Goal: Information Seeking & Learning: Learn about a topic

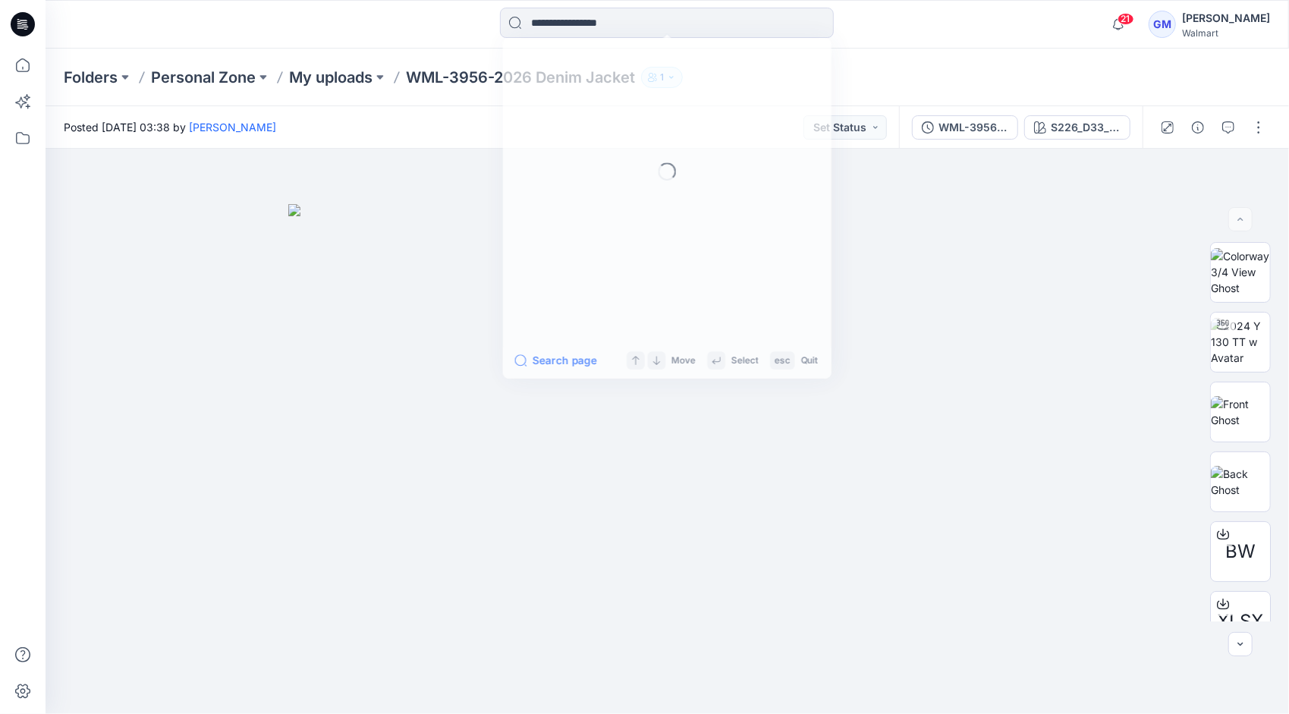
click at [656, 18] on input at bounding box center [667, 23] width 334 height 30
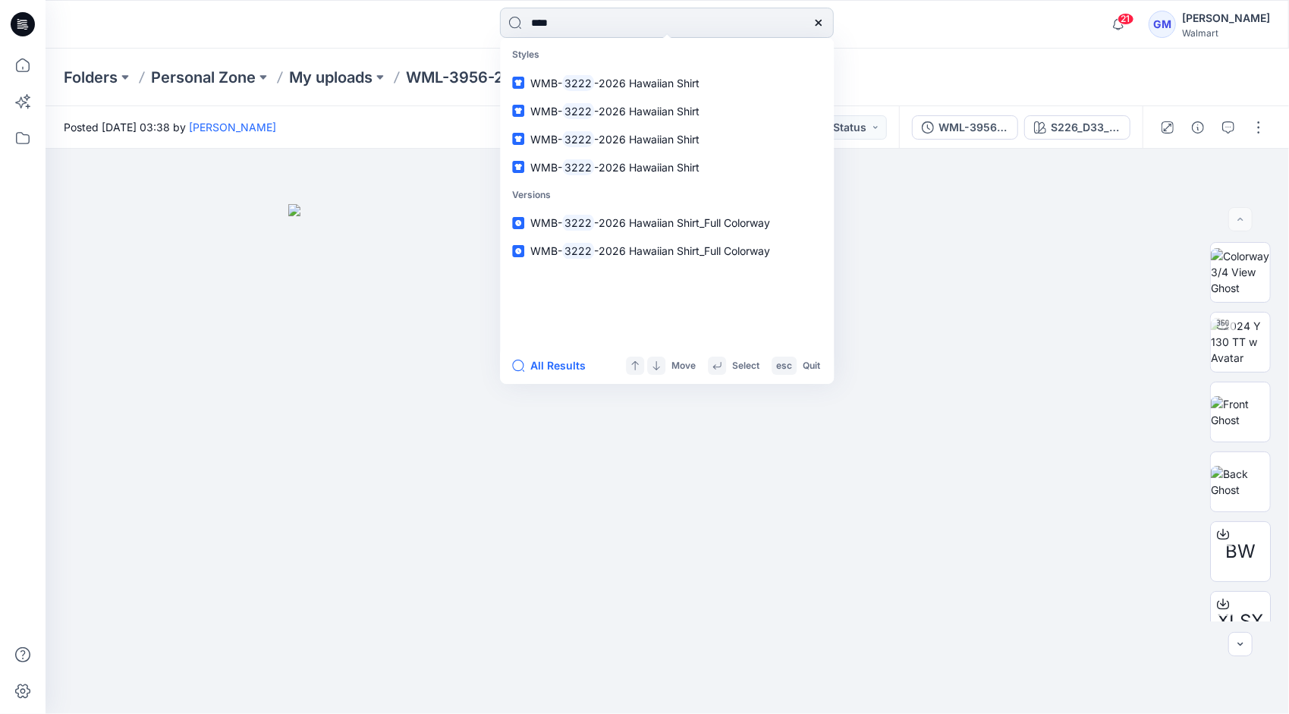
type input "****"
click at [549, 367] on button "All Results" at bounding box center [553, 366] width 83 height 18
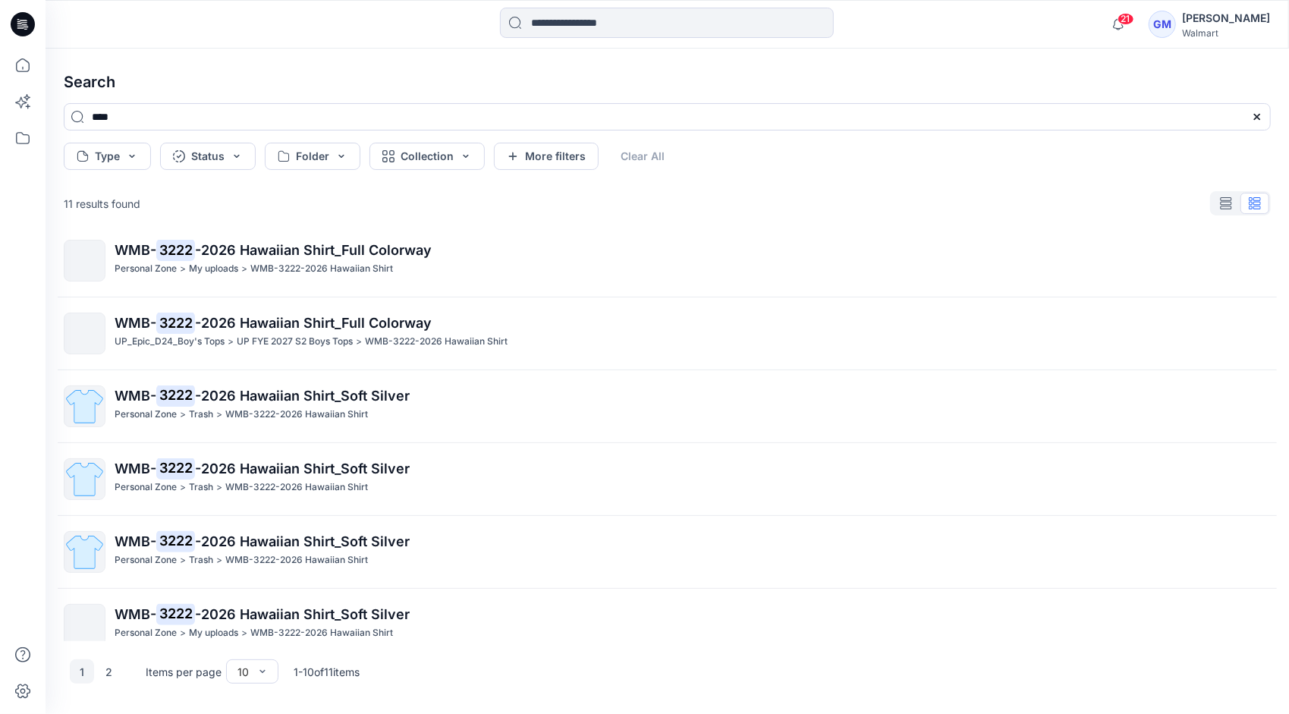
scroll to position [321, 0]
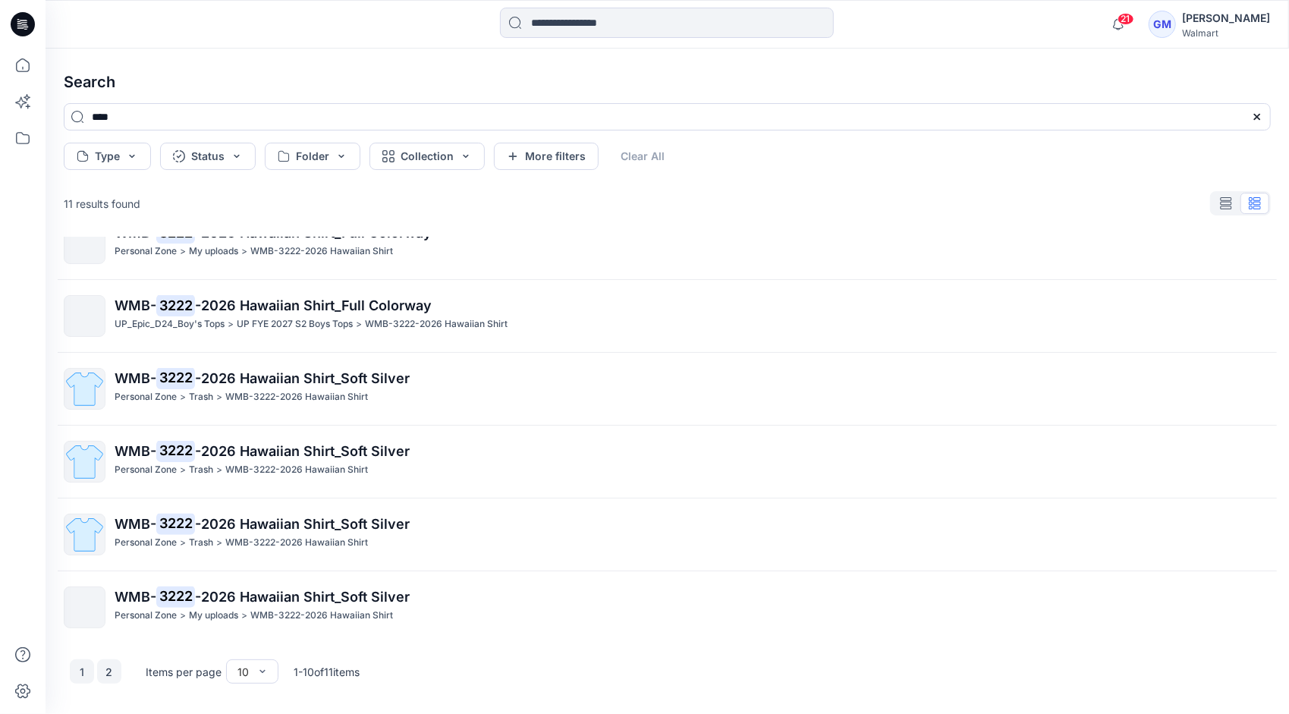
click at [111, 666] on button "2" at bounding box center [109, 671] width 24 height 24
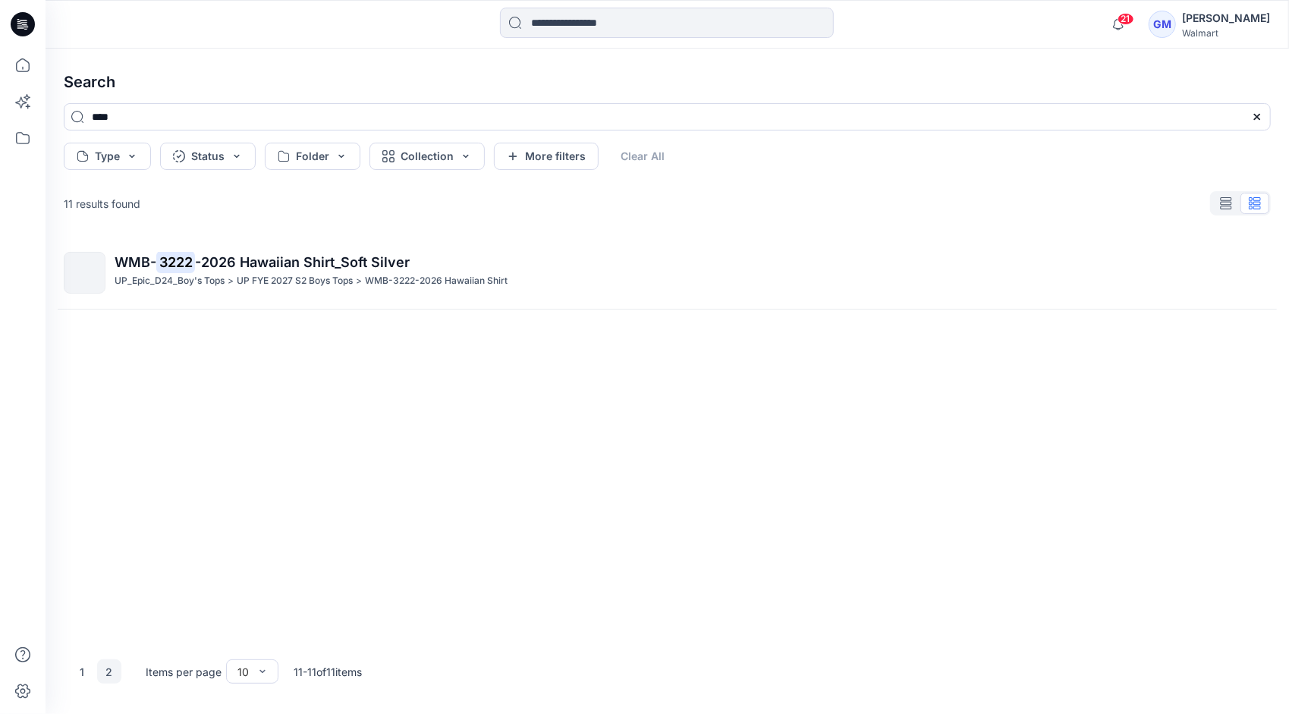
scroll to position [0, 0]
click at [85, 676] on button "1" at bounding box center [82, 671] width 24 height 24
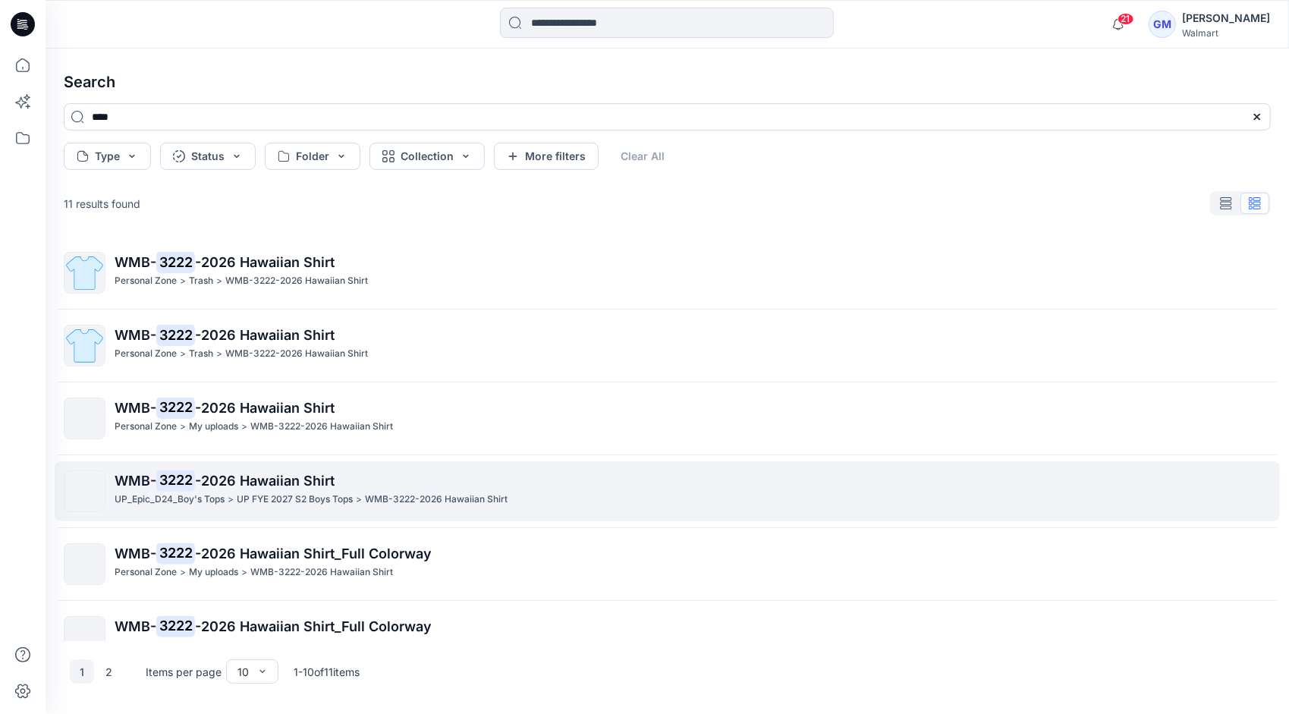
click at [231, 495] on p ">" at bounding box center [231, 500] width 6 height 16
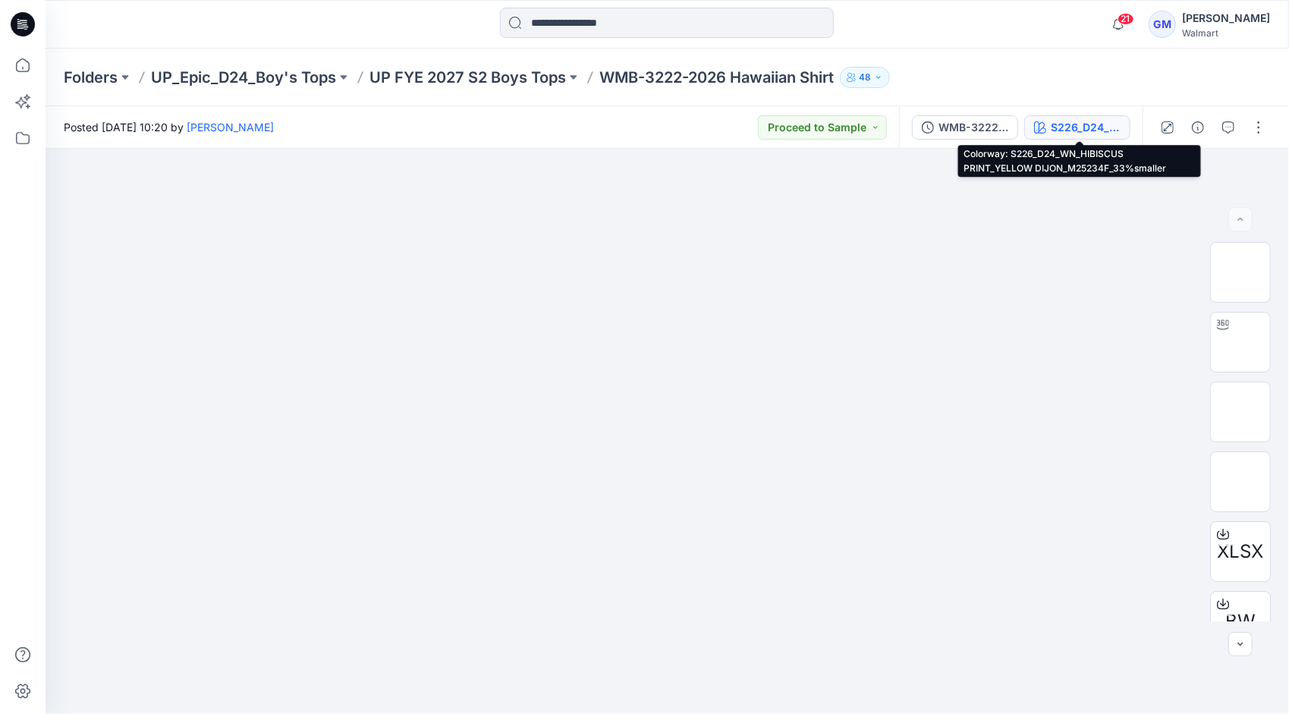
click at [1069, 123] on div "S226_D24_WN_HIBISCUS PRINT_YELLOW DIJON_M25234F_33%smaller" at bounding box center [1086, 127] width 70 height 17
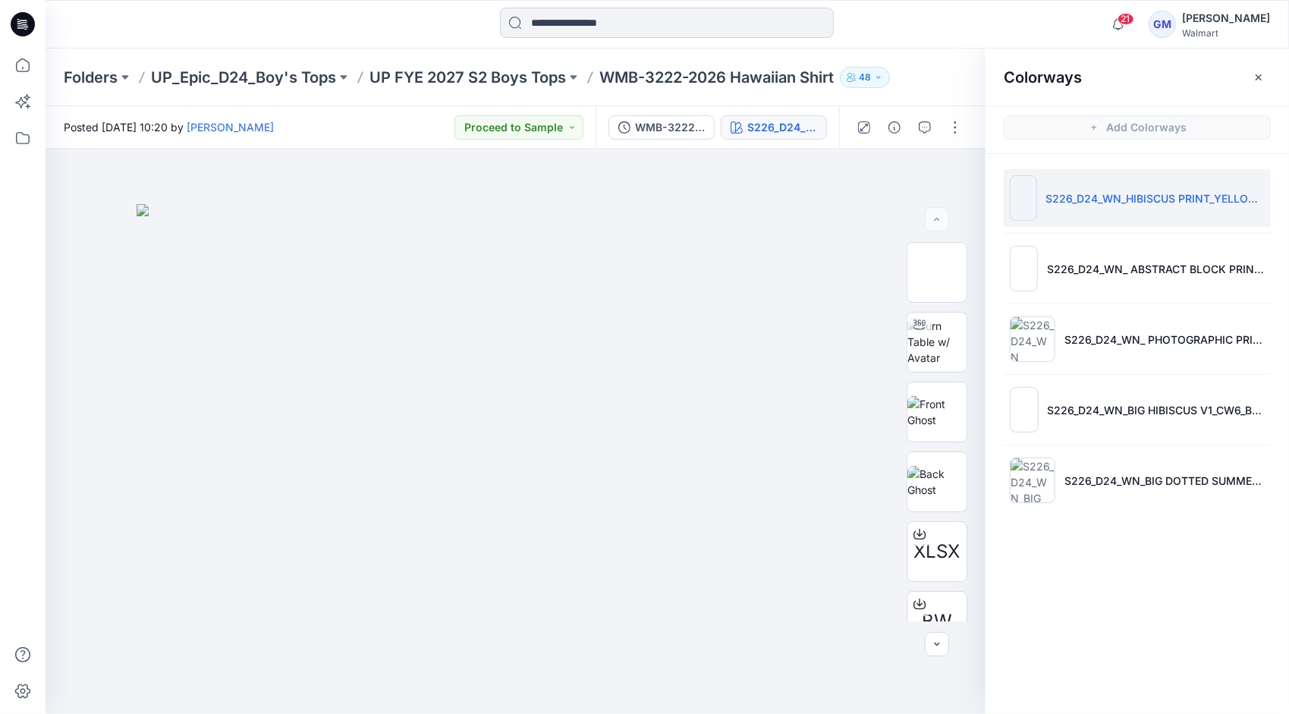
click at [596, 17] on input at bounding box center [667, 23] width 334 height 30
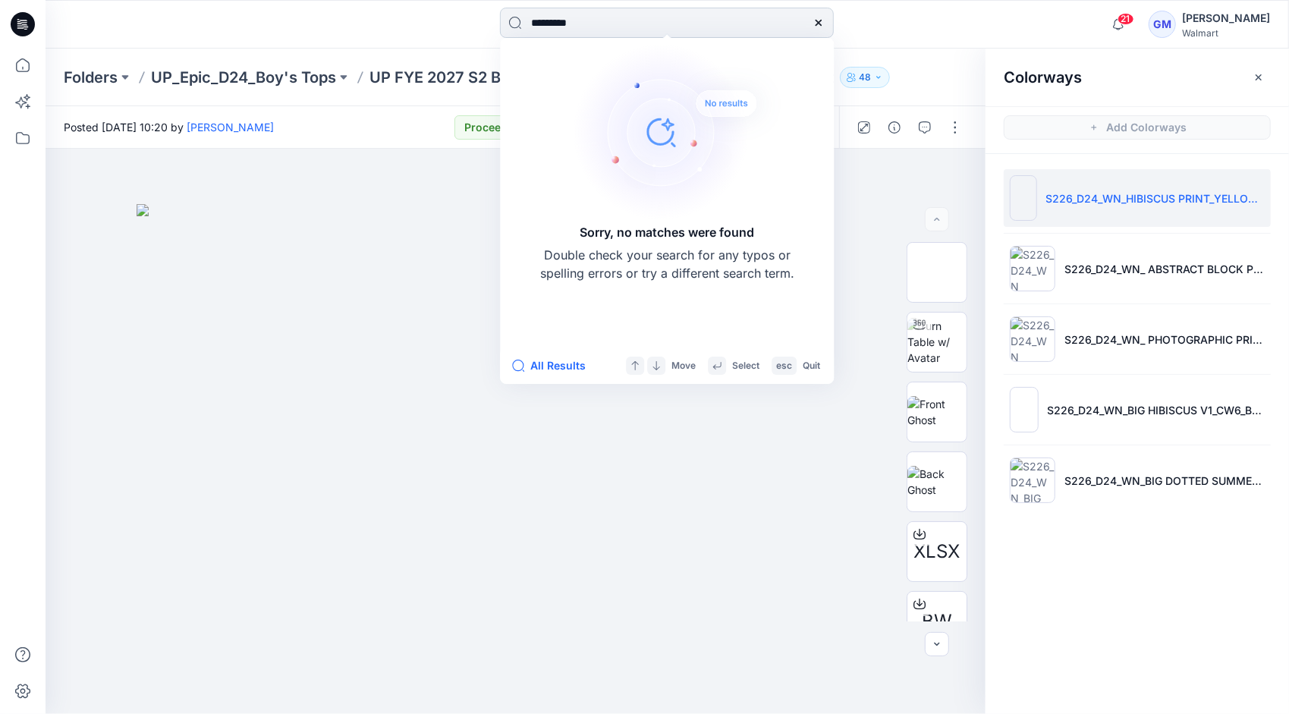
type input "*********"
click at [823, 21] on icon at bounding box center [819, 23] width 12 height 12
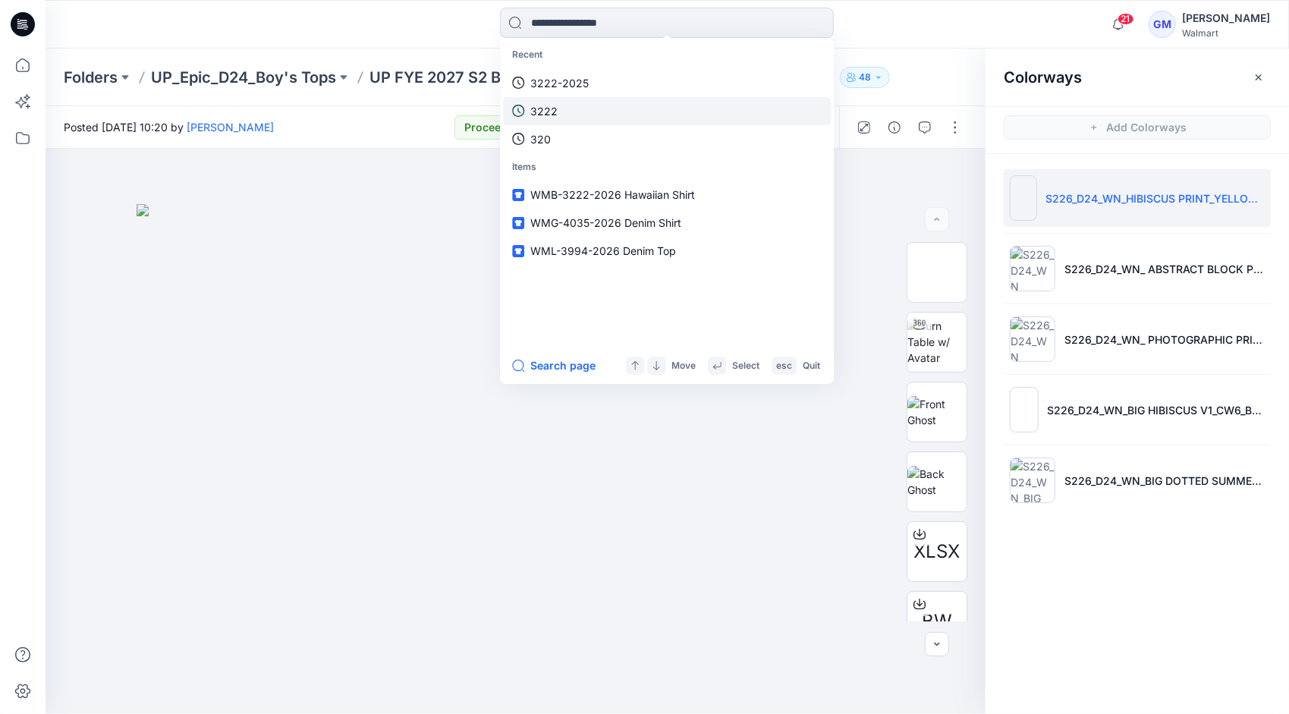
click at [577, 106] on link "3222" at bounding box center [667, 111] width 328 height 28
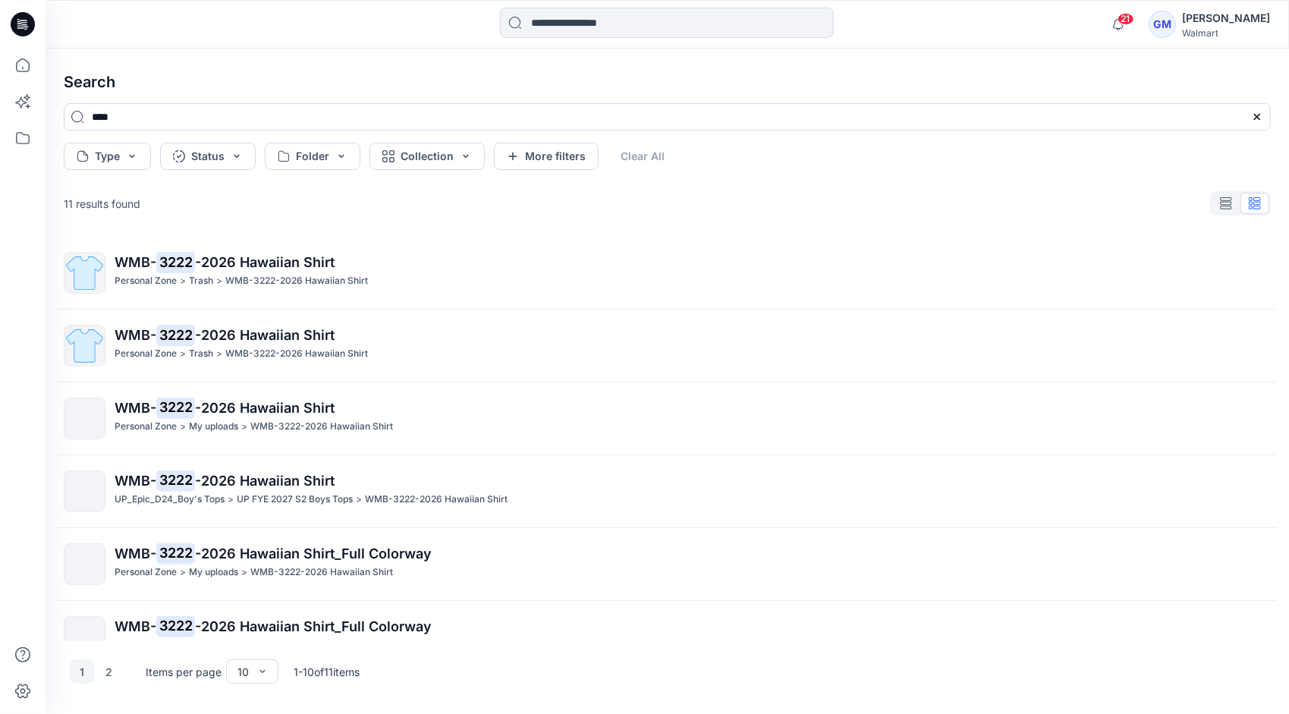
click at [893, 6] on div "21 Notifications Your style HQ021174_WMTB-3507-2026 LS Button Down Denim Shirt …" at bounding box center [668, 24] width 1244 height 49
click at [660, 21] on input at bounding box center [667, 23] width 334 height 30
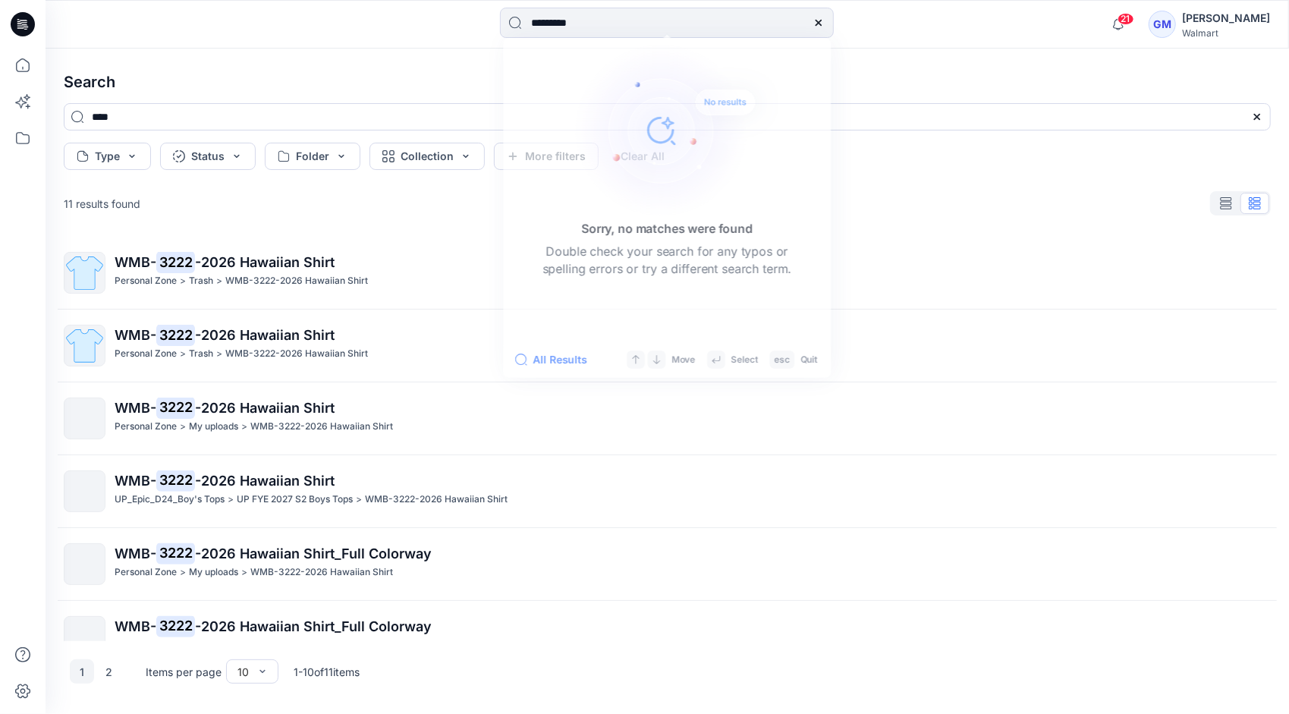
click at [932, 5] on div "********* Sorry, no matches were found Double check your search for any typos o…" at bounding box center [668, 24] width 1244 height 49
click at [572, 21] on input "*********" at bounding box center [667, 23] width 334 height 30
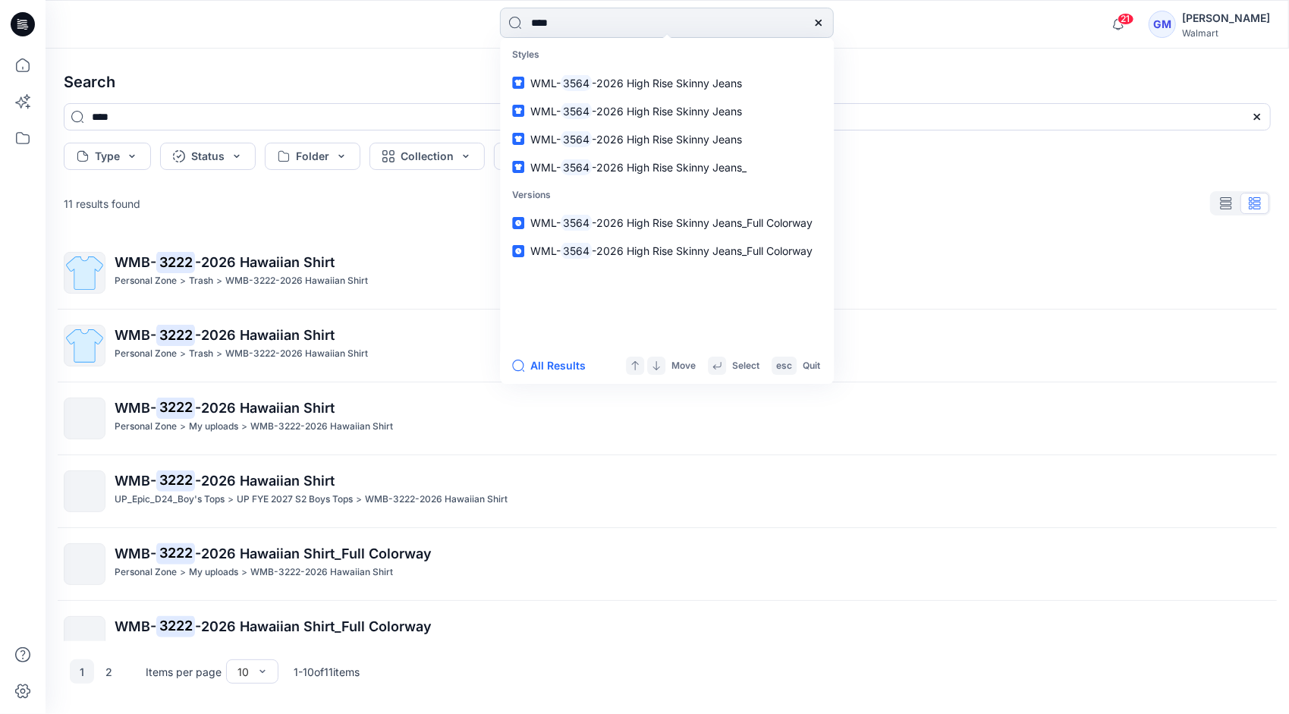
type input "****"
click at [554, 364] on button "All Results" at bounding box center [553, 366] width 83 height 18
type input "****"
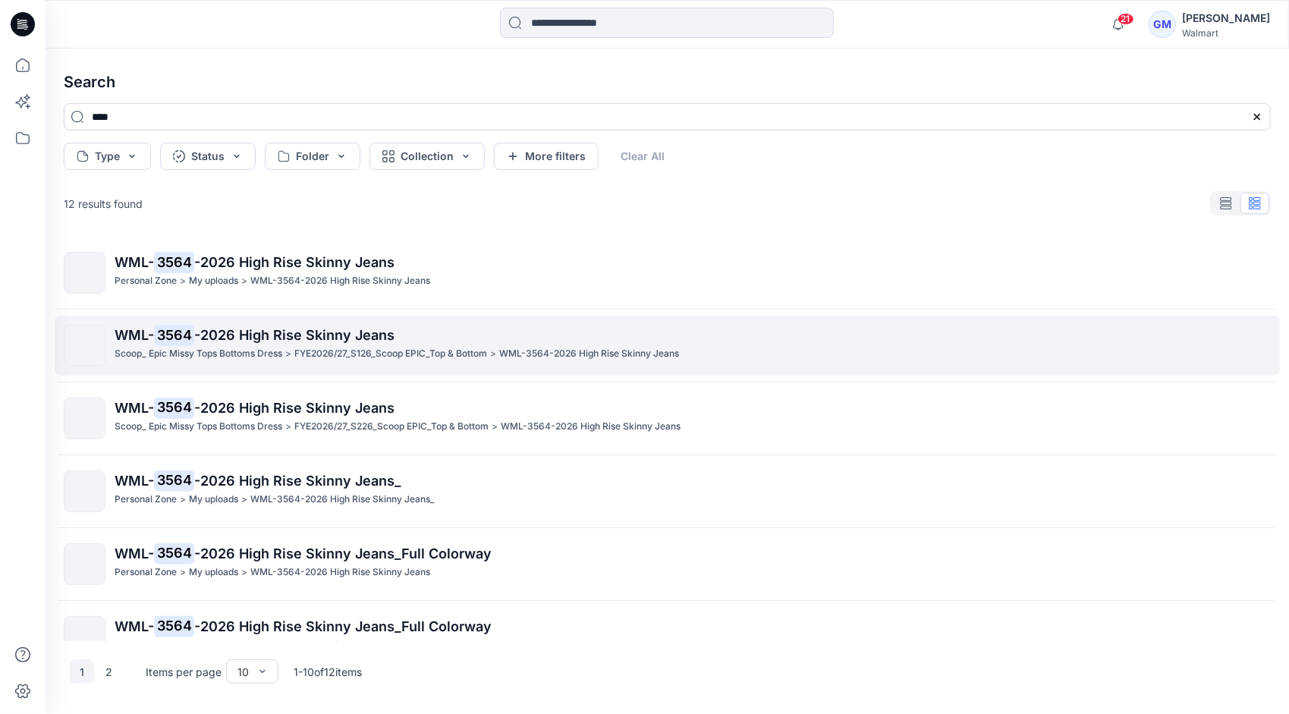
click at [291, 350] on p ">" at bounding box center [288, 354] width 6 height 16
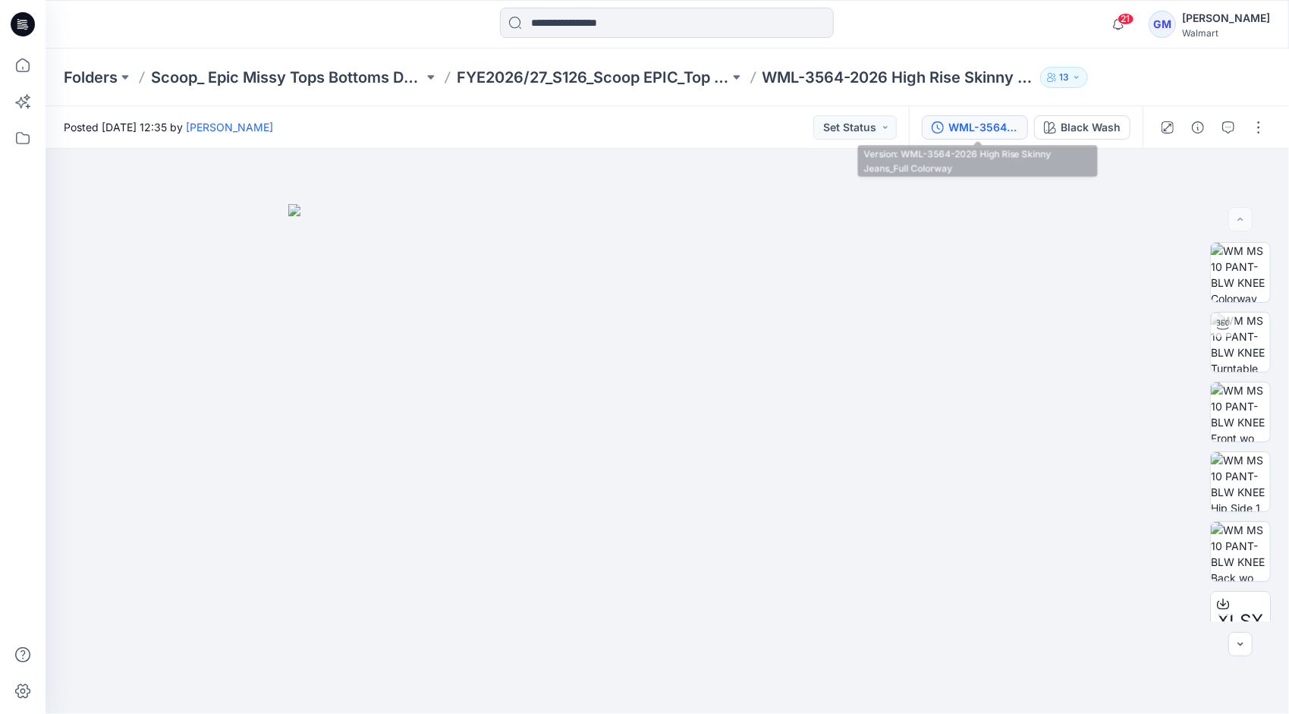
click at [997, 122] on div "WML-3564-2026 High Rise Skinny Jeans_Full Colorway" at bounding box center [984, 127] width 70 height 17
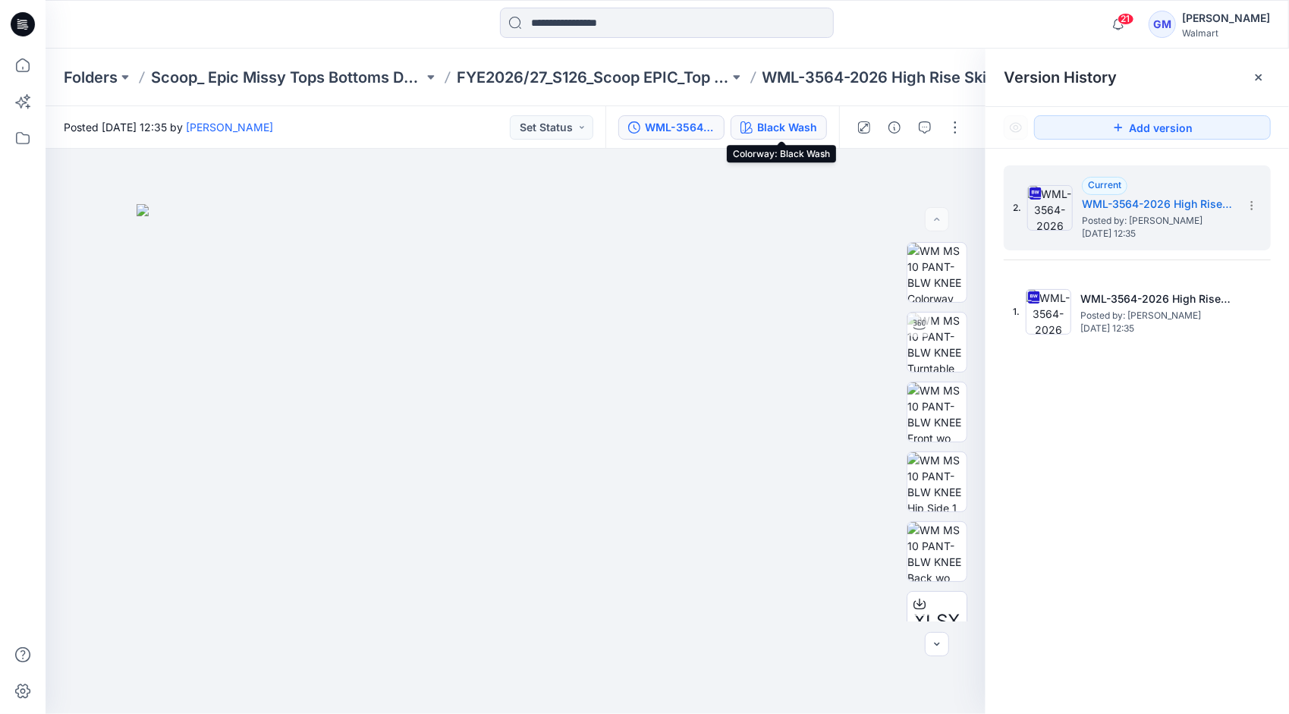
click at [809, 128] on div "Black Wash" at bounding box center [787, 127] width 60 height 17
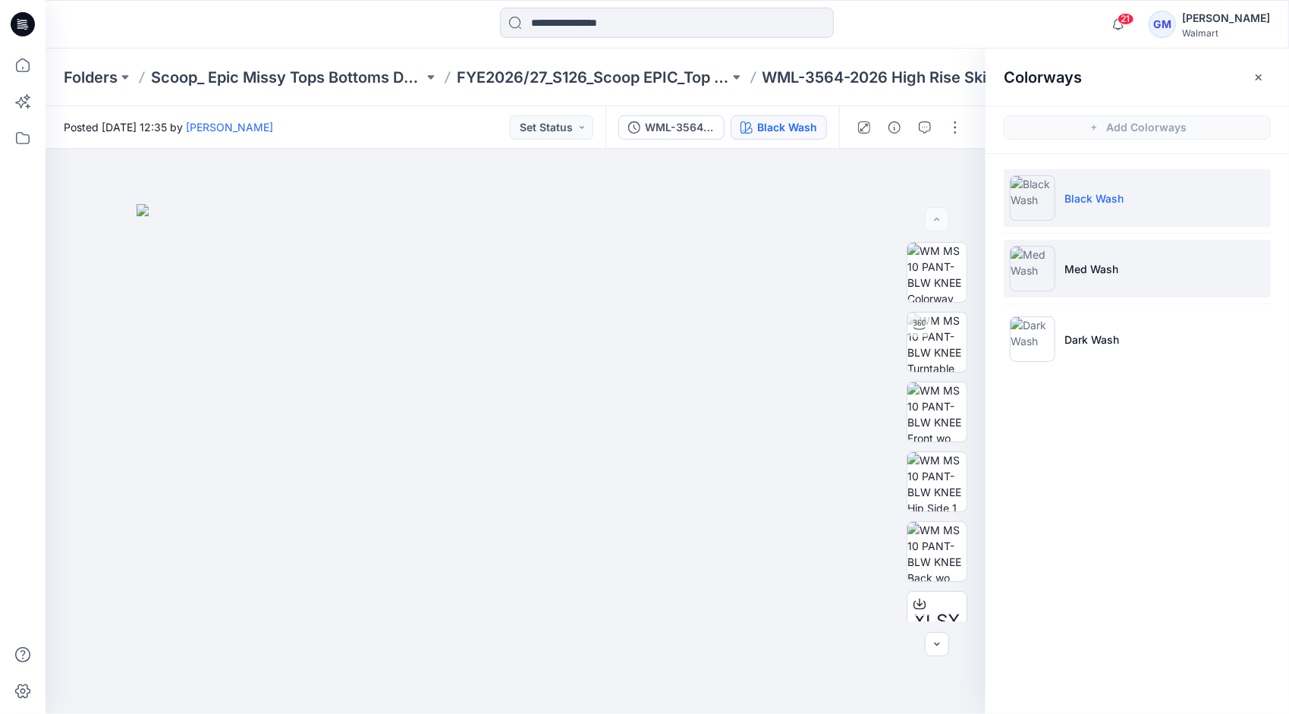
click at [1144, 272] on li "Med Wash" at bounding box center [1137, 269] width 267 height 58
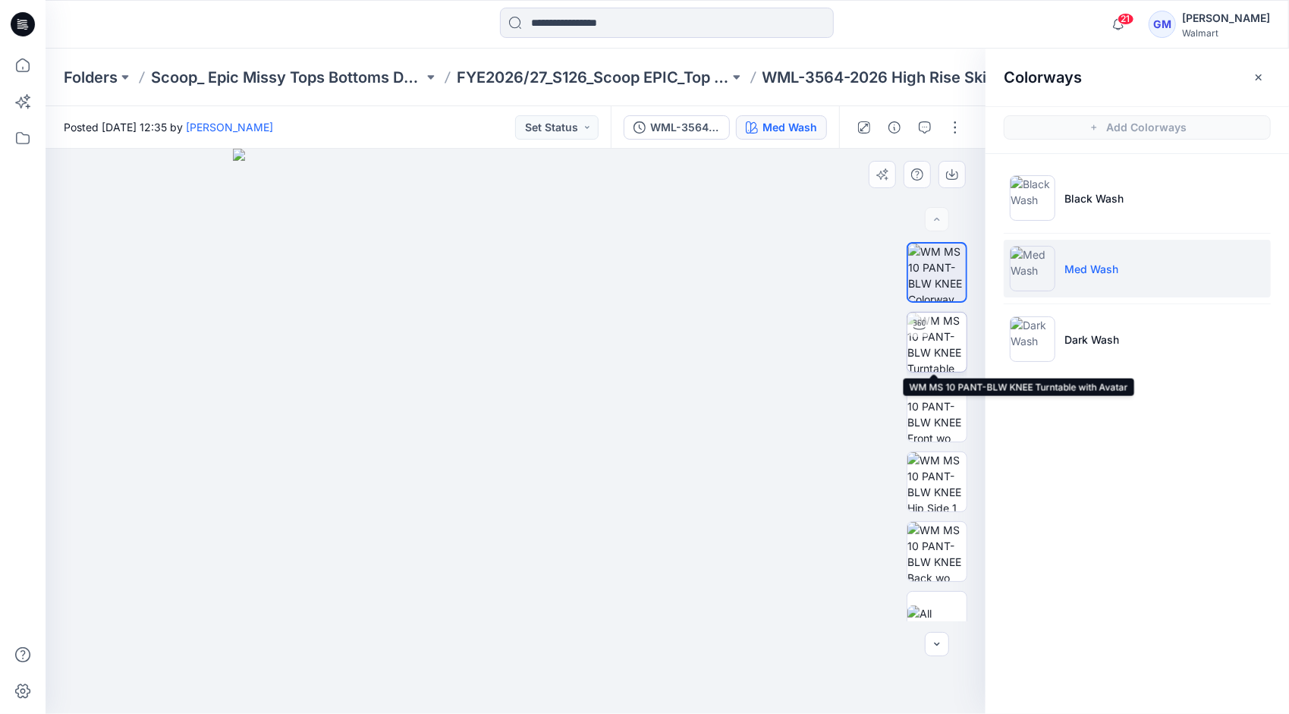
click at [934, 345] on img at bounding box center [937, 342] width 59 height 59
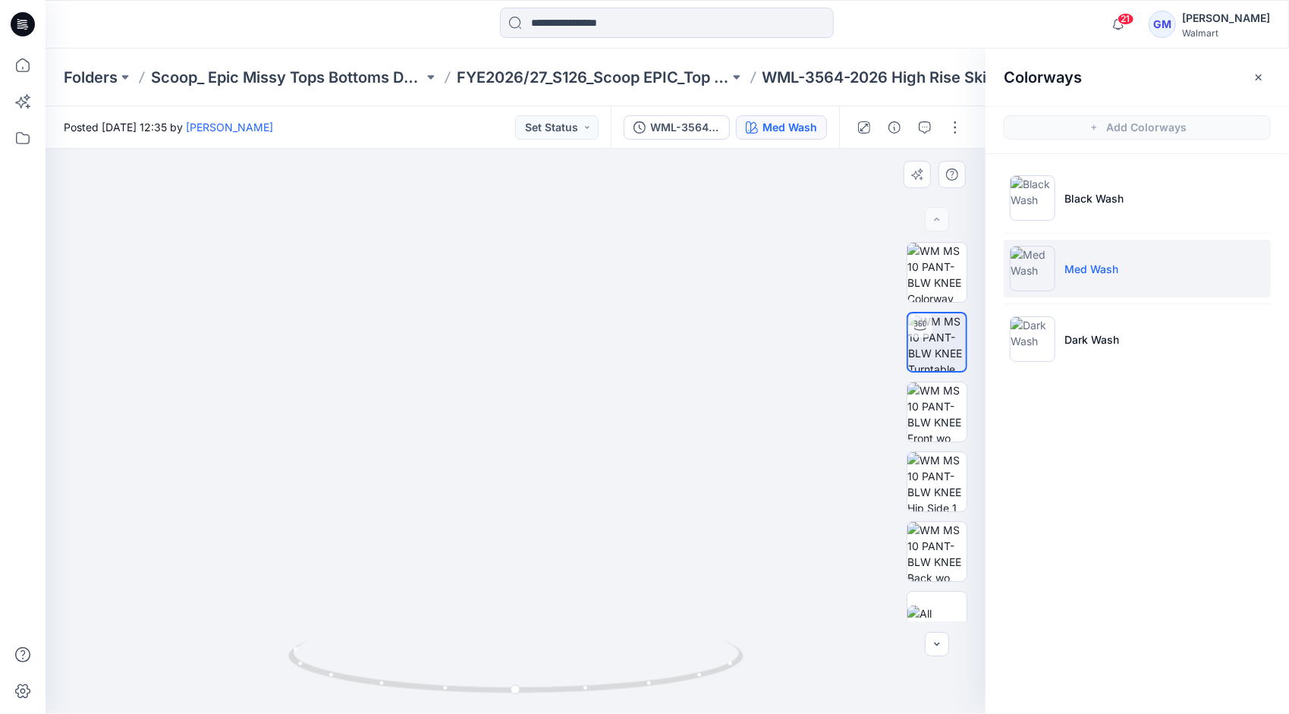
drag, startPoint x: 498, startPoint y: 453, endPoint x: 507, endPoint y: 282, distance: 171.0
click at [507, 282] on img at bounding box center [515, 373] width 681 height 681
drag, startPoint x: 509, startPoint y: 439, endPoint x: 506, endPoint y: 355, distance: 83.5
click at [506, 355] on img at bounding box center [516, 344] width 740 height 740
drag, startPoint x: 507, startPoint y: 389, endPoint x: 508, endPoint y: 323, distance: 66.0
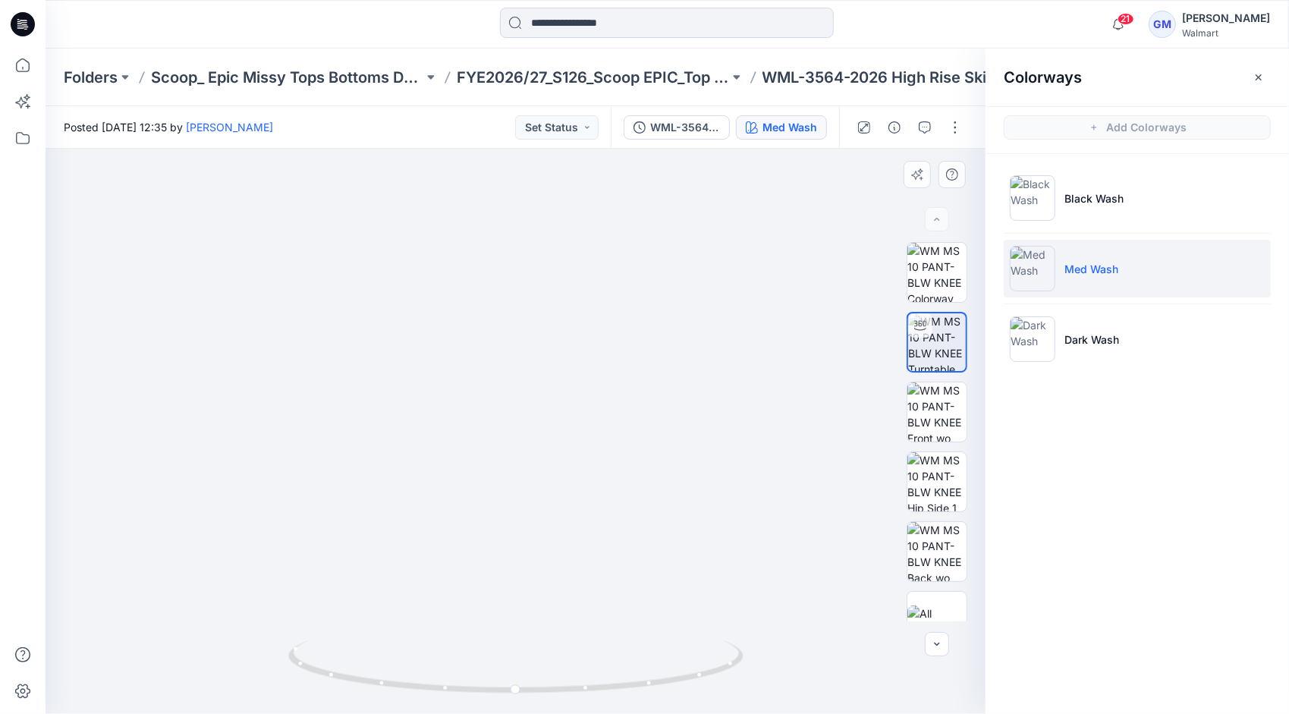
click at [508, 323] on img at bounding box center [516, 316] width 798 height 798
click at [196, 240] on img at bounding box center [516, 316] width 798 height 798
drag, startPoint x: 435, startPoint y: 691, endPoint x: 571, endPoint y: 691, distance: 135.8
click at [571, 691] on icon at bounding box center [517, 668] width 459 height 57
click at [224, 338] on img at bounding box center [516, 316] width 798 height 798
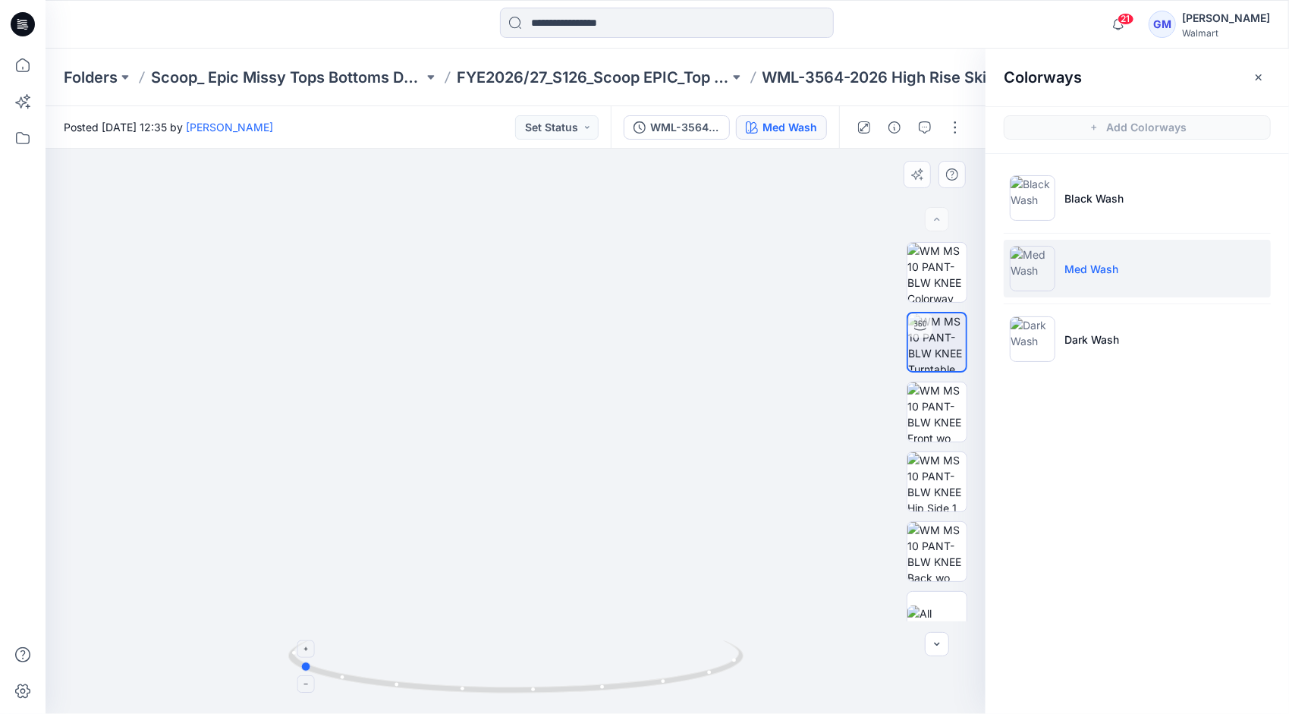
drag, startPoint x: 466, startPoint y: 691, endPoint x: 568, endPoint y: 683, distance: 102.7
click at [568, 683] on icon at bounding box center [517, 668] width 459 height 57
click at [112, 414] on div at bounding box center [516, 431] width 940 height 565
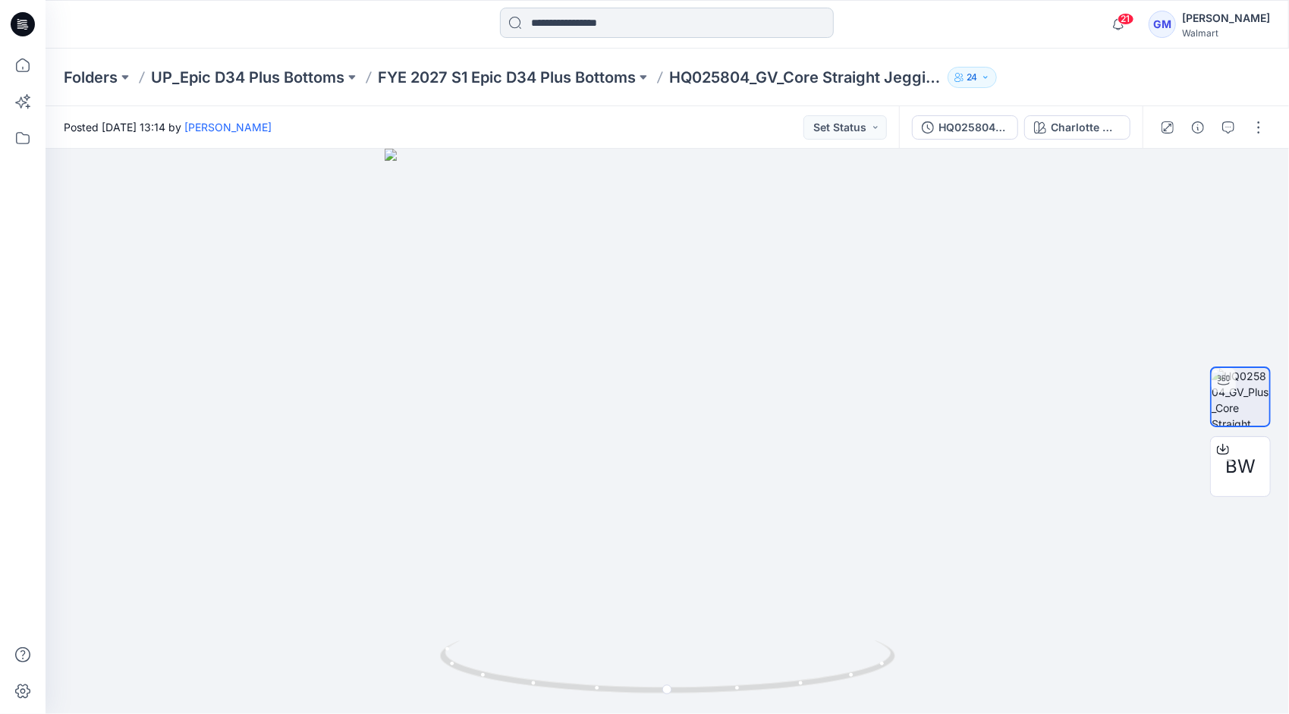
click at [592, 16] on input at bounding box center [667, 23] width 334 height 30
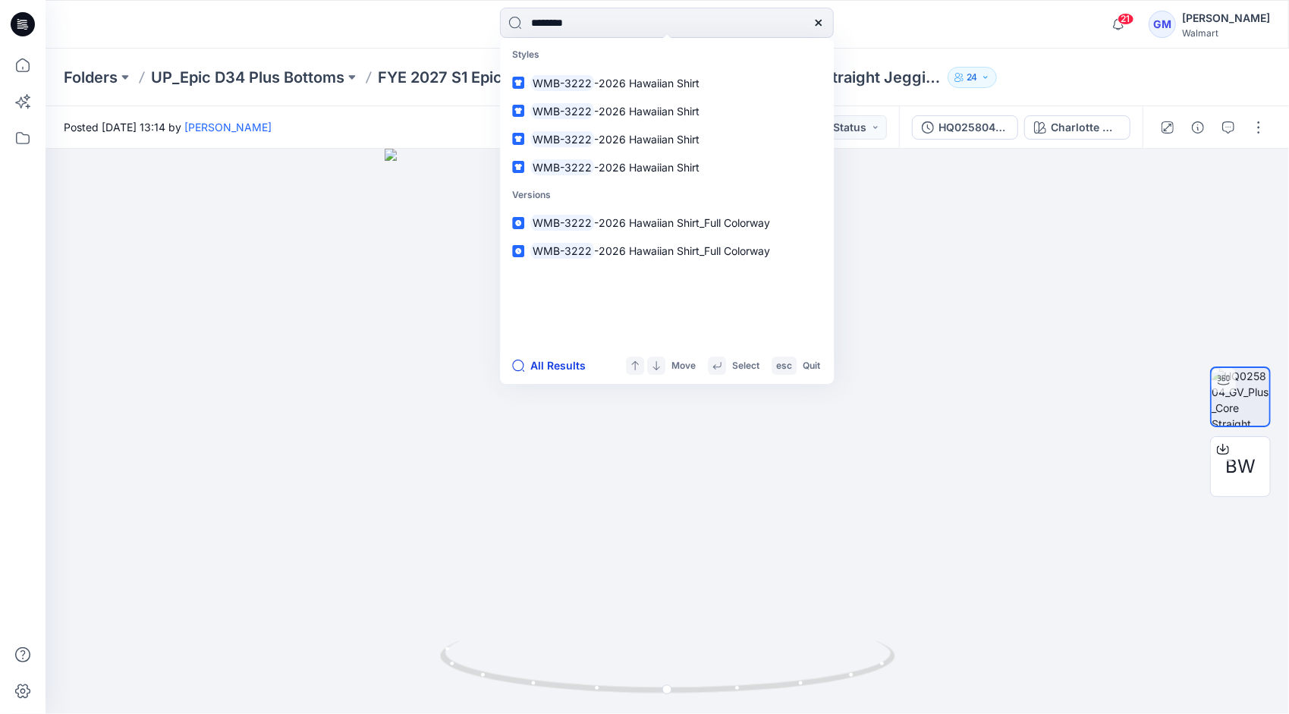
type input "********"
click at [546, 361] on button "All Results" at bounding box center [553, 366] width 83 height 18
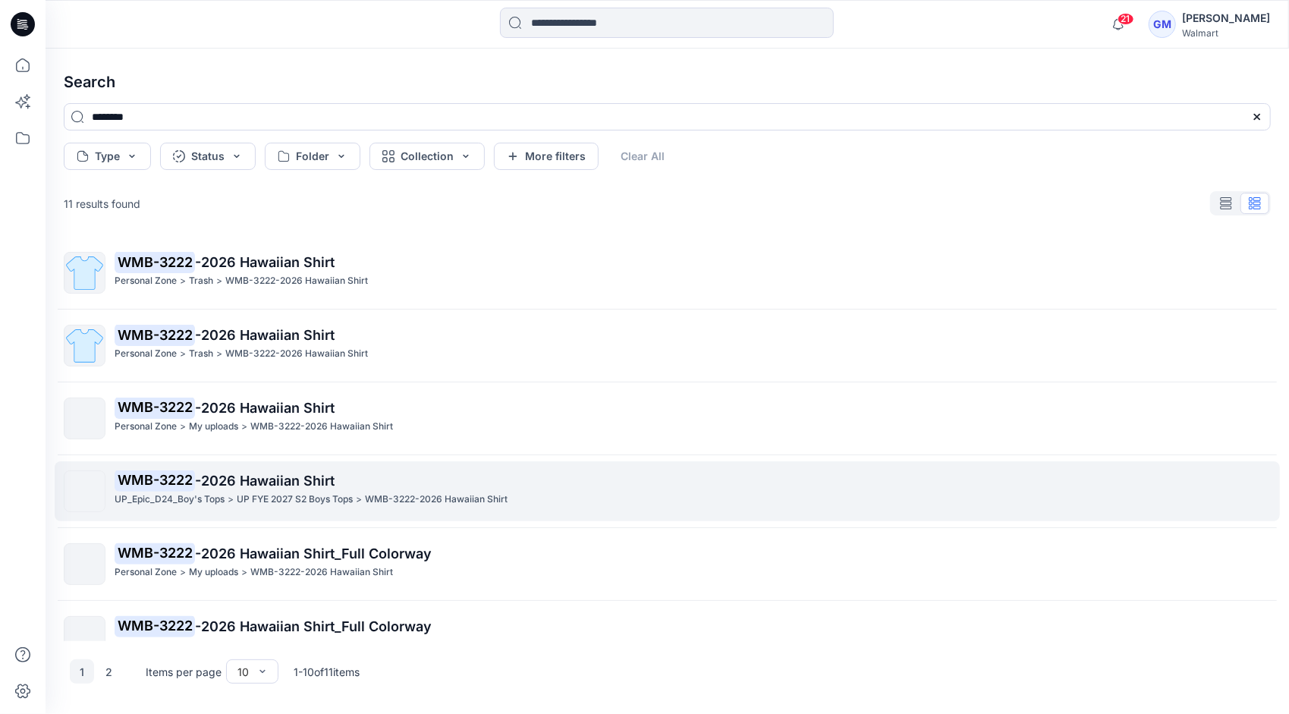
click at [209, 495] on p "UP_Epic_D24_Boy's Tops" at bounding box center [170, 500] width 110 height 16
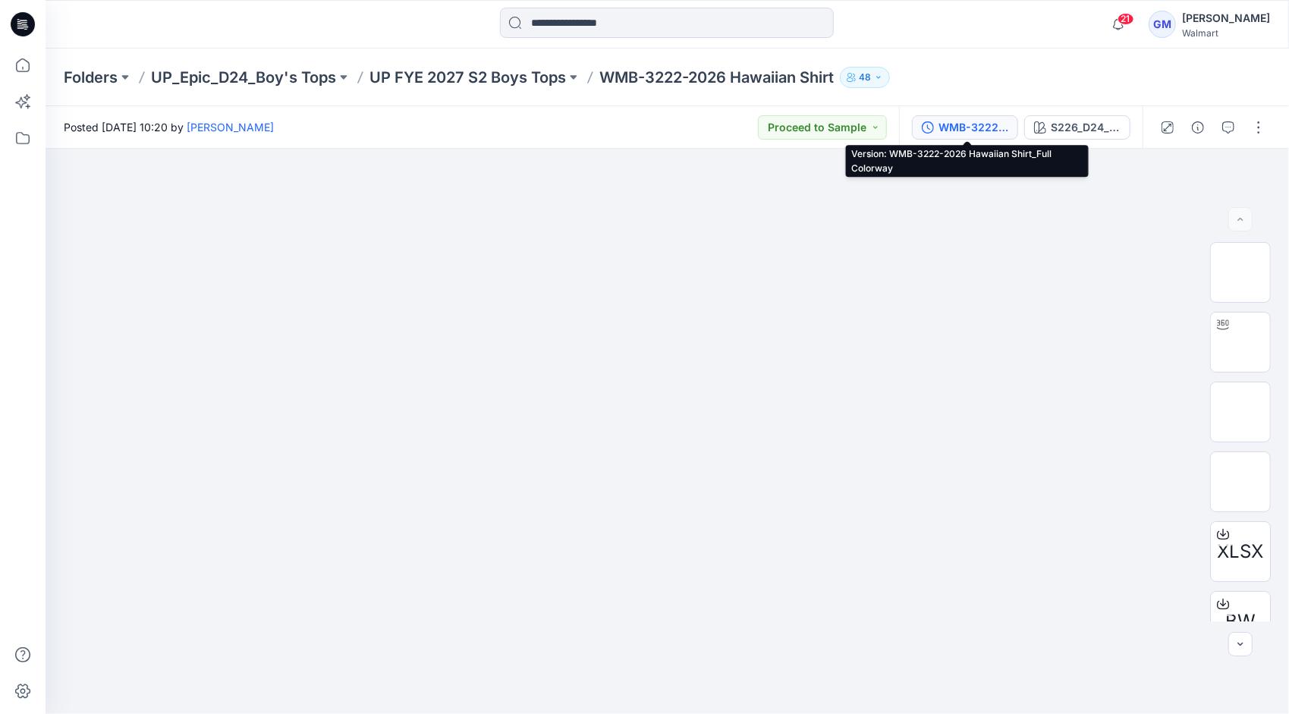
click at [994, 132] on div "WMB-3222-2026 Hawaiian Shirt_Full Colorway" at bounding box center [974, 127] width 70 height 17
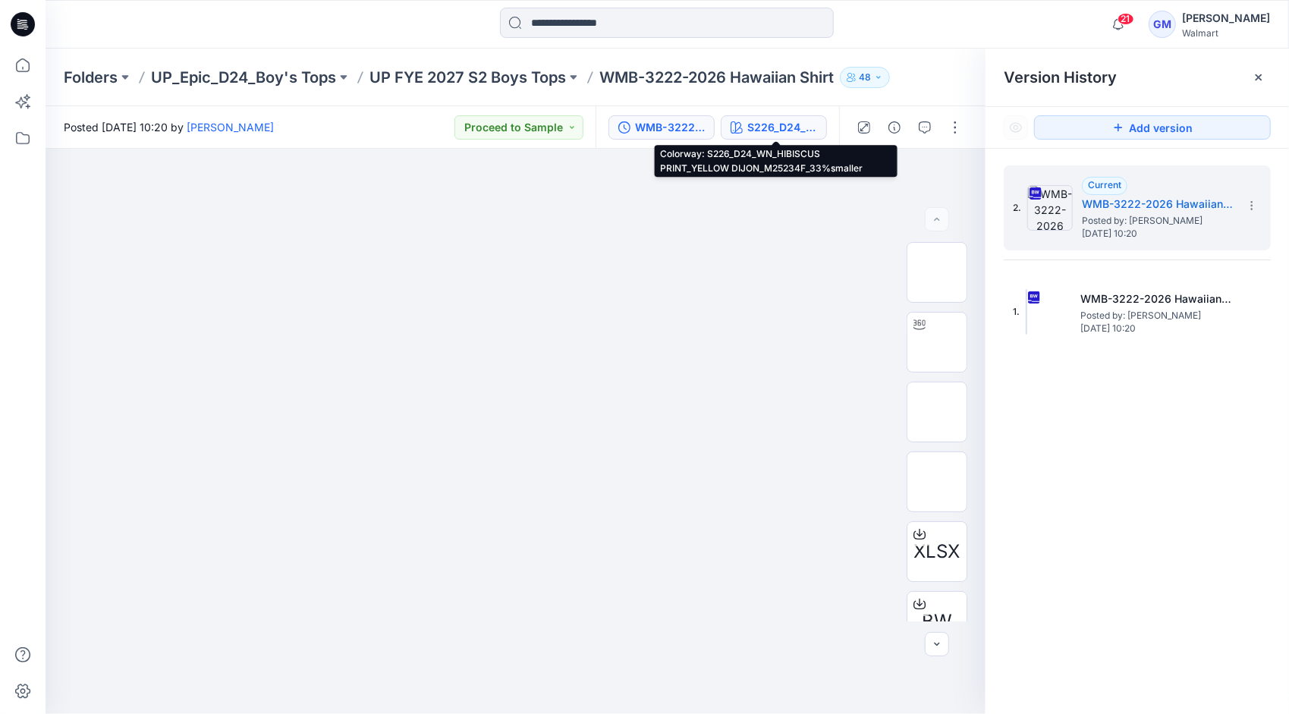
click at [783, 120] on div "S226_D24_WN_HIBISCUS PRINT_YELLOW DIJON_M25234F_33%smaller" at bounding box center [782, 127] width 70 height 17
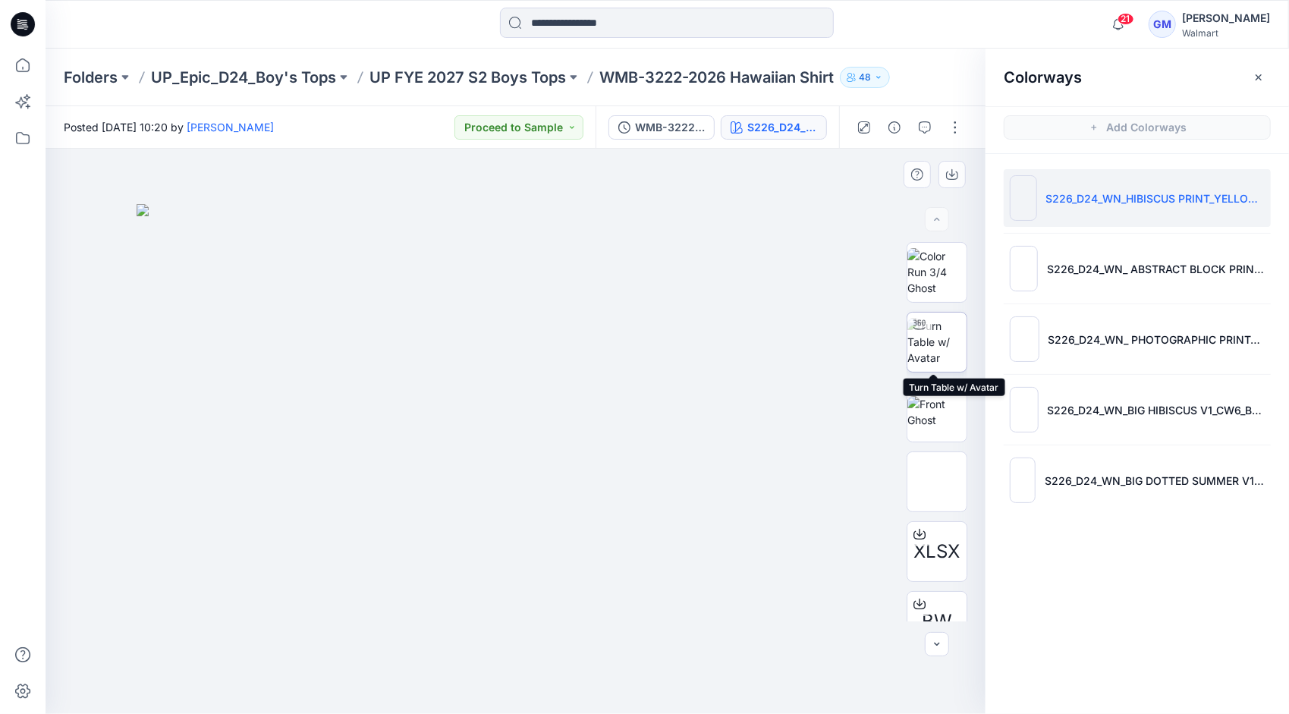
click at [935, 345] on img at bounding box center [937, 342] width 59 height 48
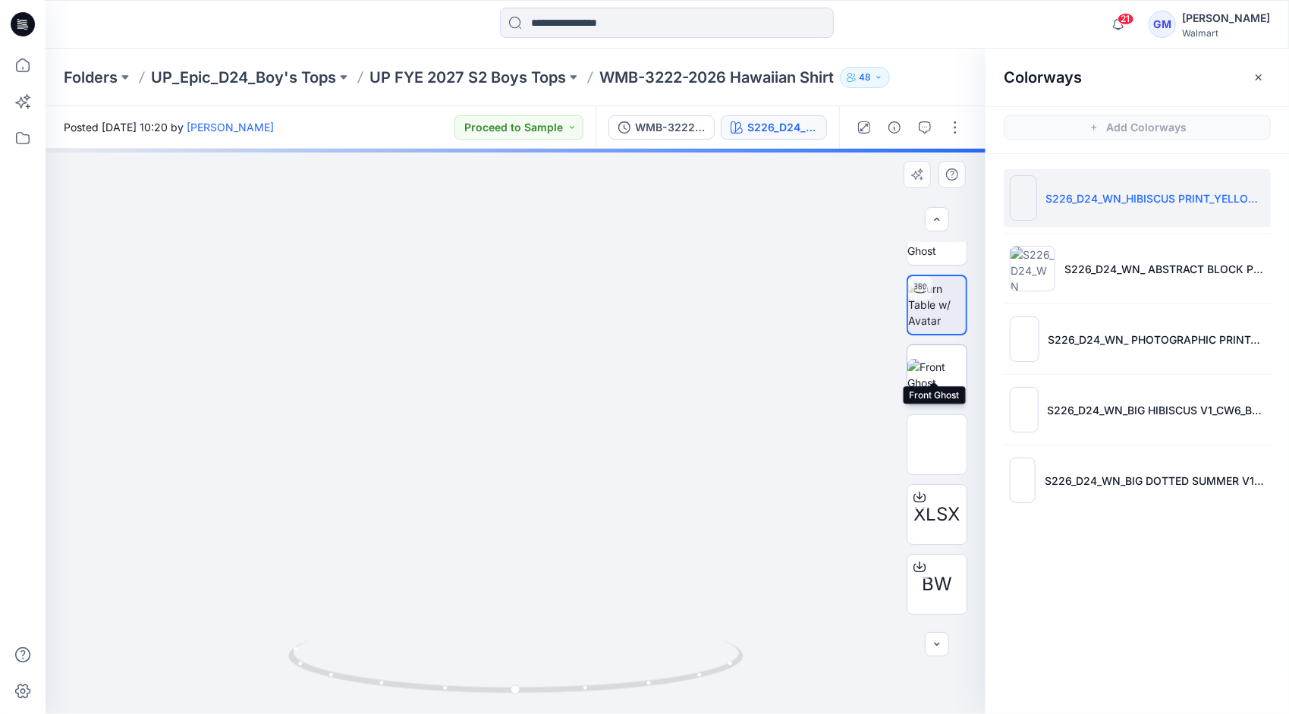
scroll to position [100, 0]
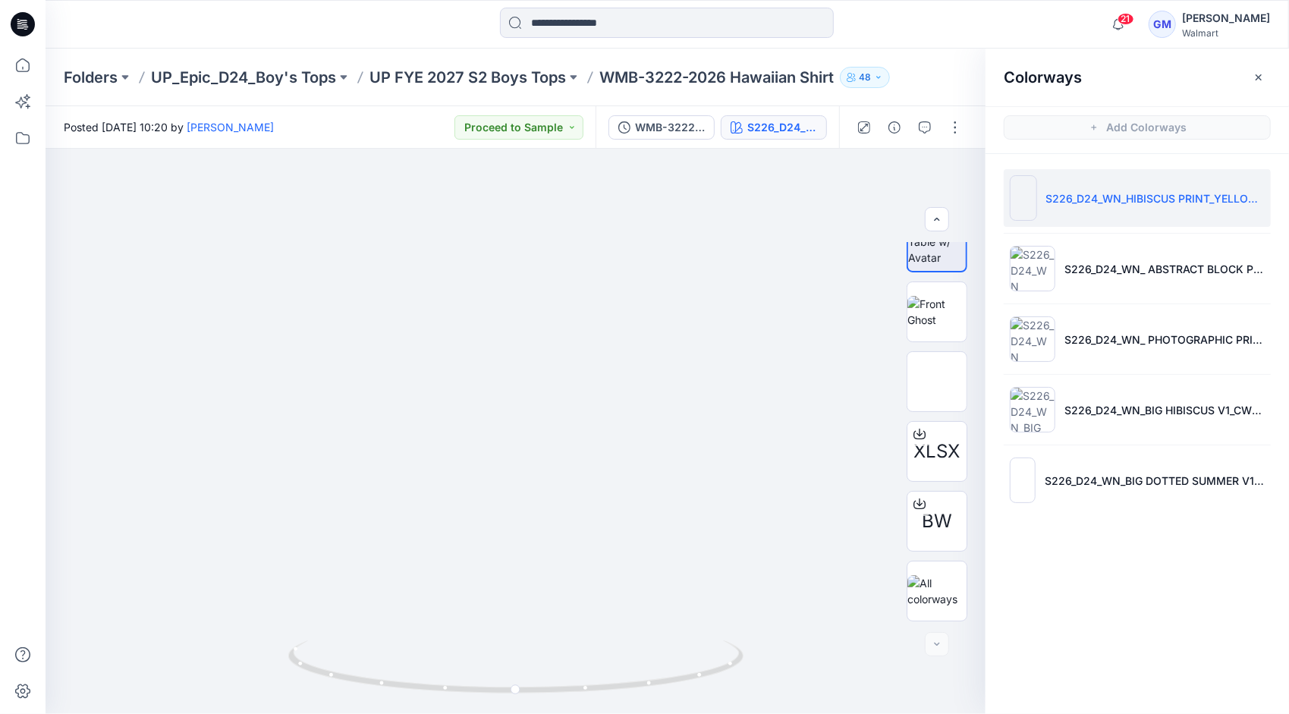
click at [1054, 24] on div "21 Notifications Your style HQ021174_WMTB-3507-2026 LS Button Down Denim Shirt …" at bounding box center [667, 24] width 1243 height 33
drag, startPoint x: 596, startPoint y: 458, endPoint x: 599, endPoint y: 508, distance: 50.2
click at [599, 508] on img at bounding box center [518, 352] width 980 height 723
drag, startPoint x: 572, startPoint y: 480, endPoint x: 572, endPoint y: 461, distance: 18.2
click at [572, 461] on img at bounding box center [515, 383] width 773 height 662
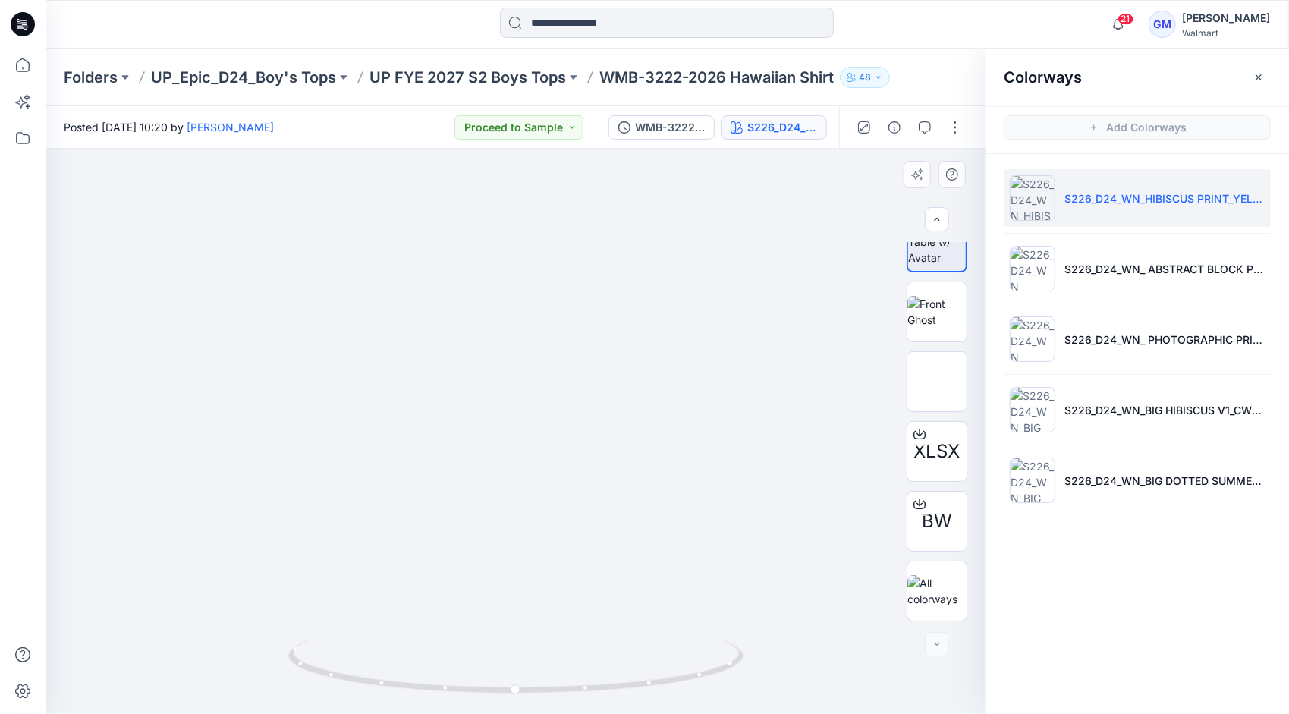
click at [137, 258] on img at bounding box center [515, 383] width 773 height 662
drag, startPoint x: 477, startPoint y: 691, endPoint x: 618, endPoint y: 694, distance: 141.2
click at [618, 694] on icon at bounding box center [517, 668] width 459 height 57
click at [197, 271] on img at bounding box center [515, 383] width 773 height 662
drag, startPoint x: 513, startPoint y: 690, endPoint x: 618, endPoint y: 691, distance: 104.7
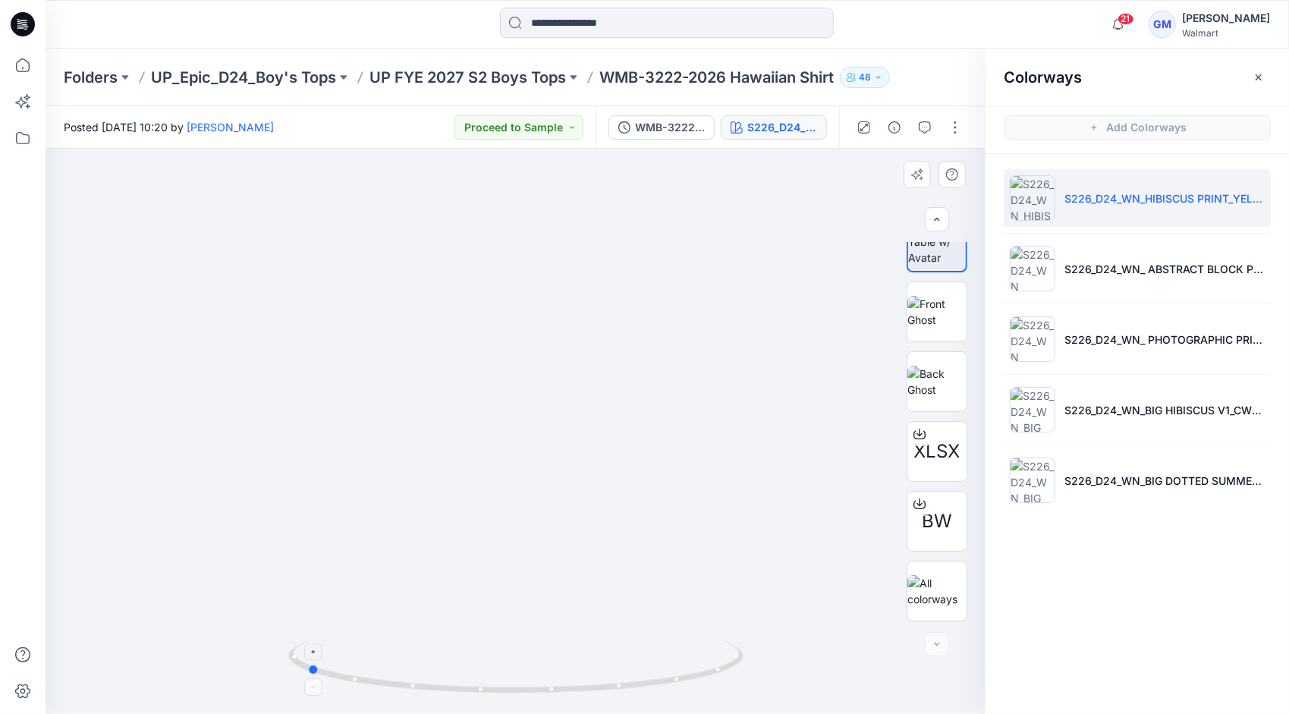
click at [618, 691] on icon at bounding box center [517, 668] width 459 height 57
click at [216, 21] on div at bounding box center [201, 24] width 311 height 33
click at [241, 575] on img at bounding box center [515, 438] width 773 height 773
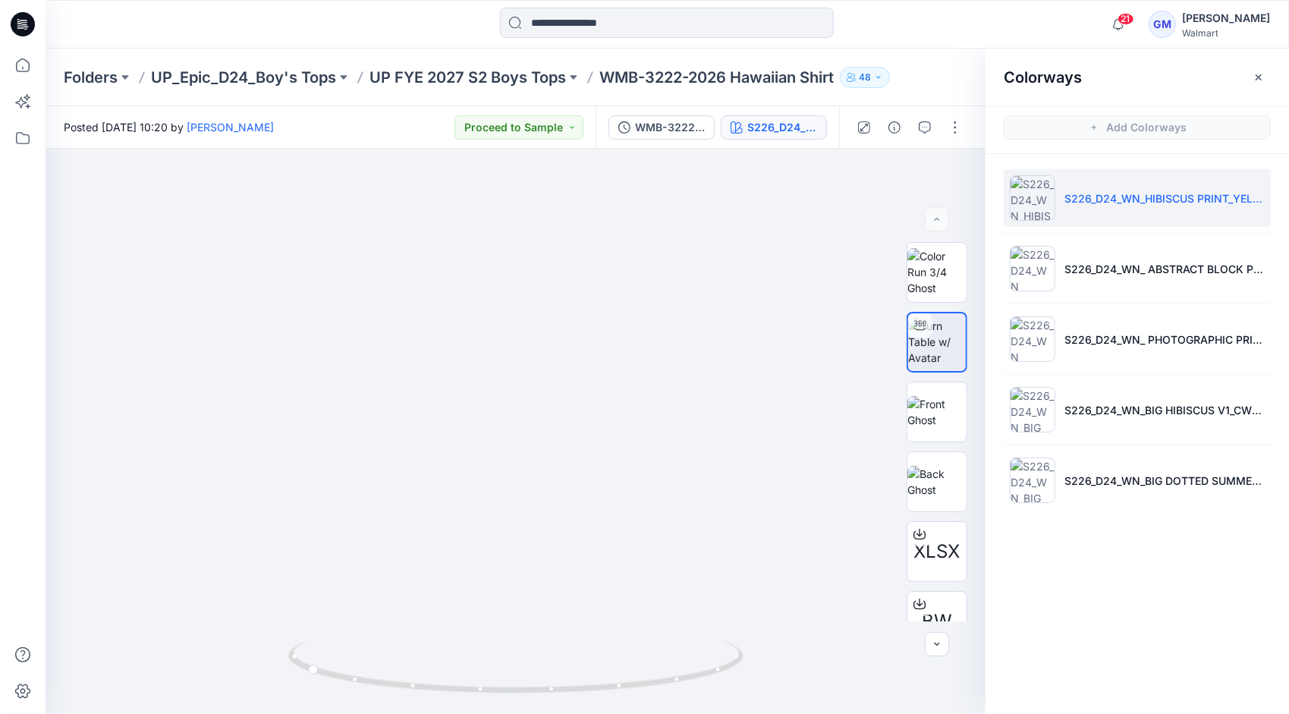
click at [1125, 542] on div "Colorways Add Colorways S226_D24_WN_HIBISCUS PRINT_YELLOW DIJON_M25234F_33%smal…" at bounding box center [1138, 381] width 304 height 665
